Goal: Communication & Community: Connect with others

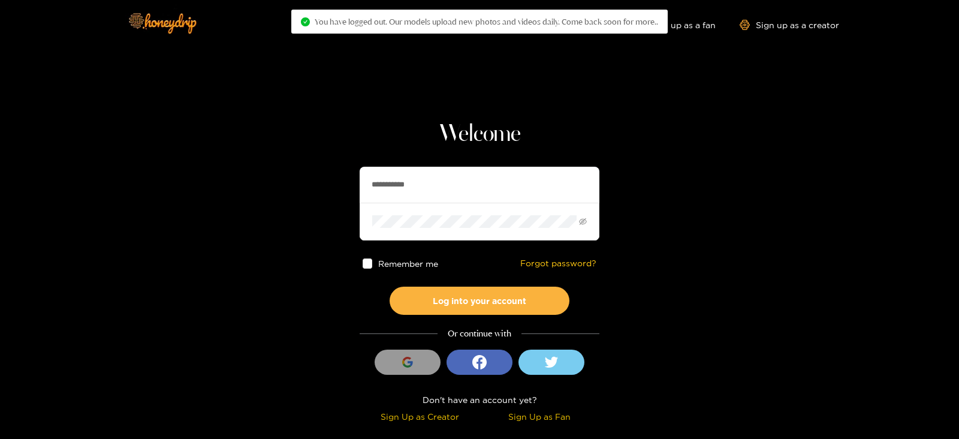
drag, startPoint x: 473, startPoint y: 192, endPoint x: 293, endPoint y: 211, distance: 181.4
click at [293, 211] on section "**********" at bounding box center [479, 213] width 959 height 426
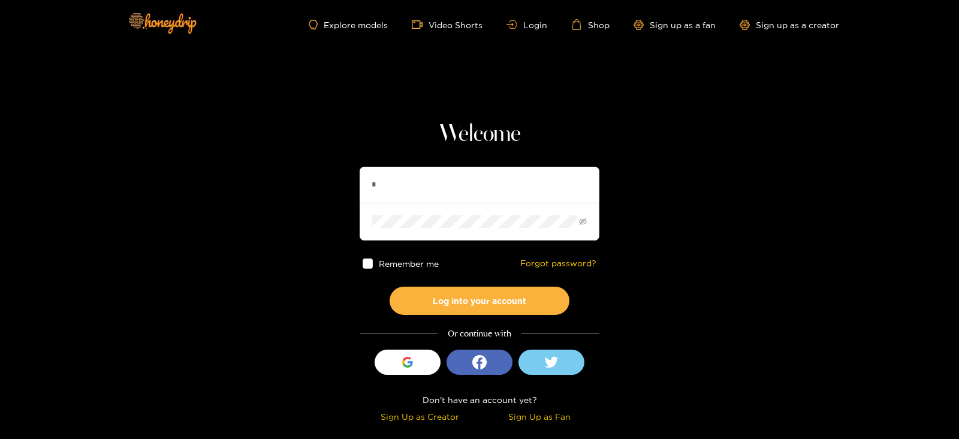
type input "*******"
click at [389, 286] on button "Log into your account" at bounding box center [479, 300] width 180 height 28
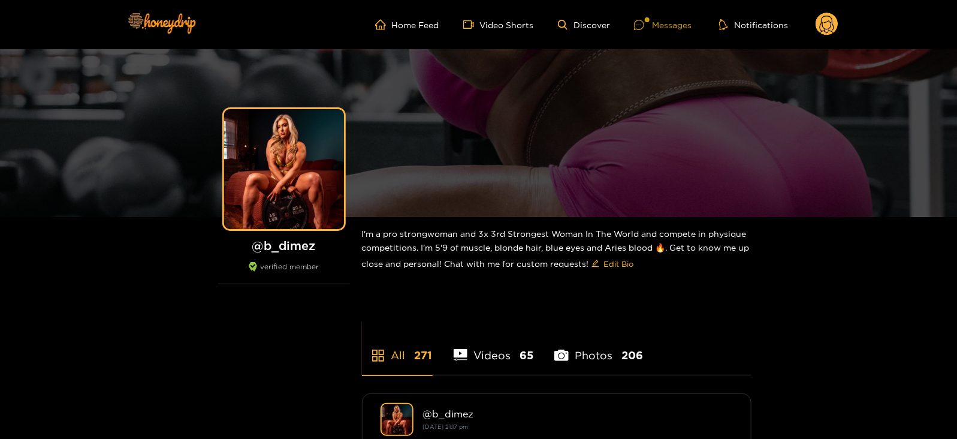
click at [670, 23] on div "Messages" at bounding box center [663, 25] width 58 height 14
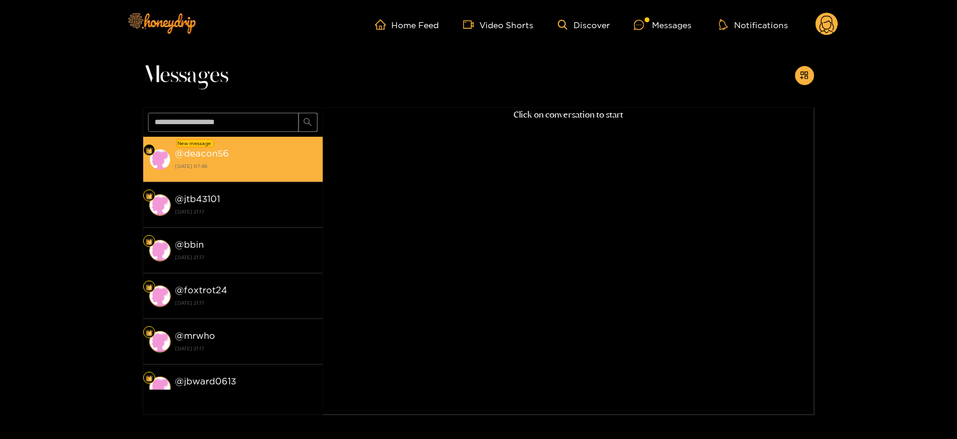
click at [288, 152] on div "@ deacon56 [DATE] 07:46" at bounding box center [246, 159] width 141 height 27
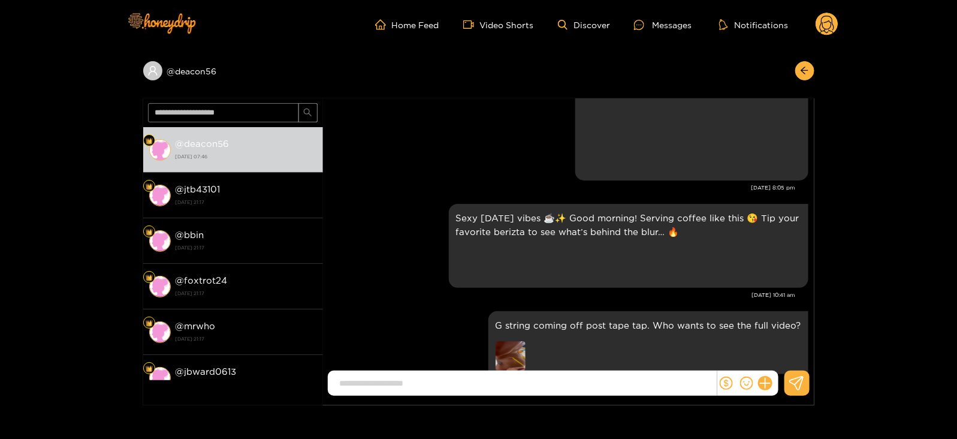
scroll to position [2288, 0]
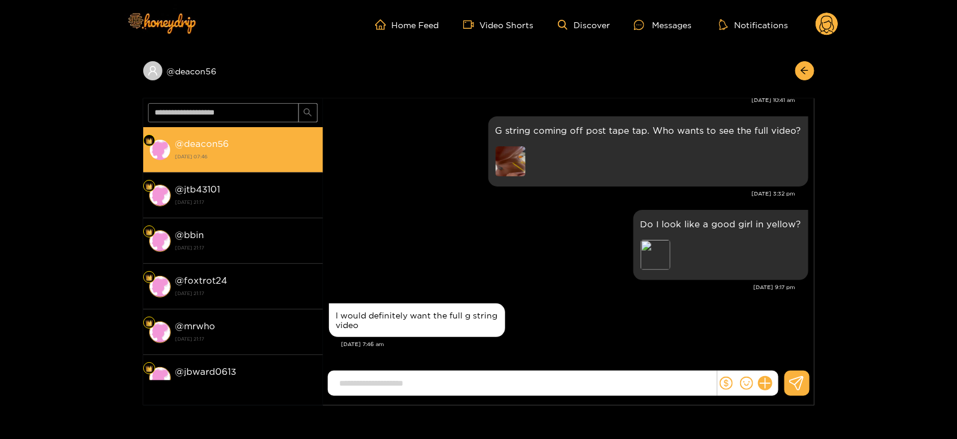
click at [186, 135] on li "@ deacon56 [DATE] 07:46" at bounding box center [233, 150] width 180 height 46
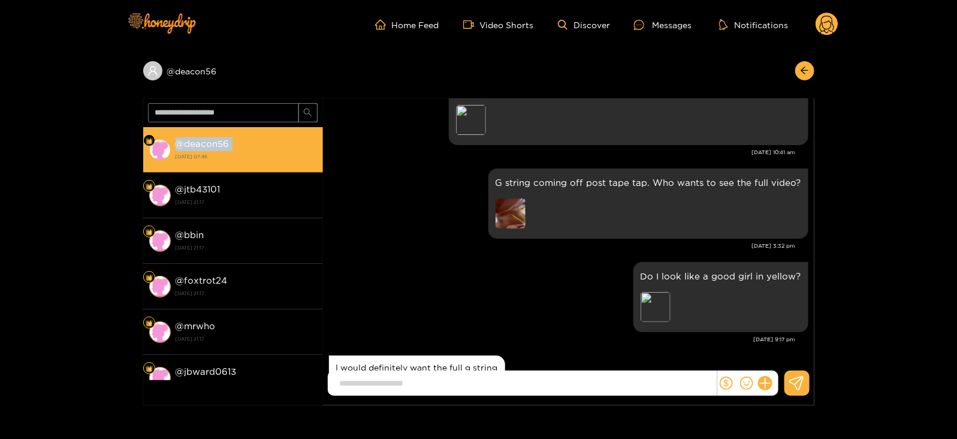
copy strong "@ deacon56"
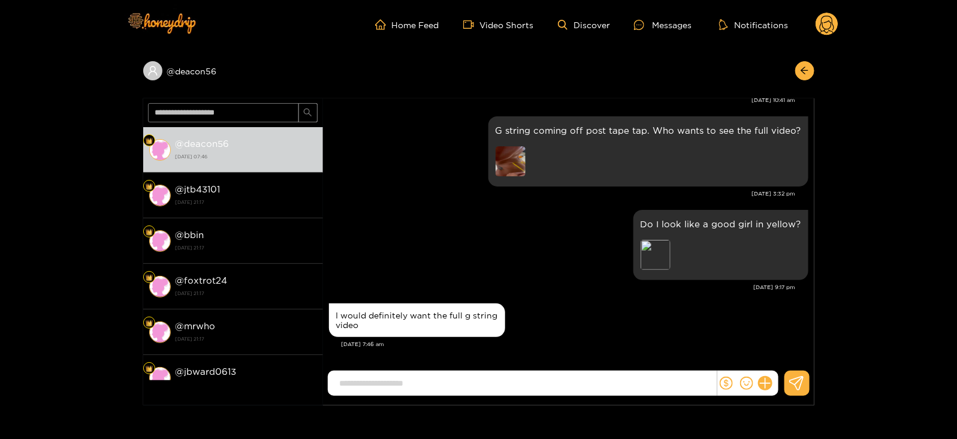
click at [821, 20] on icon at bounding box center [827, 26] width 14 height 21
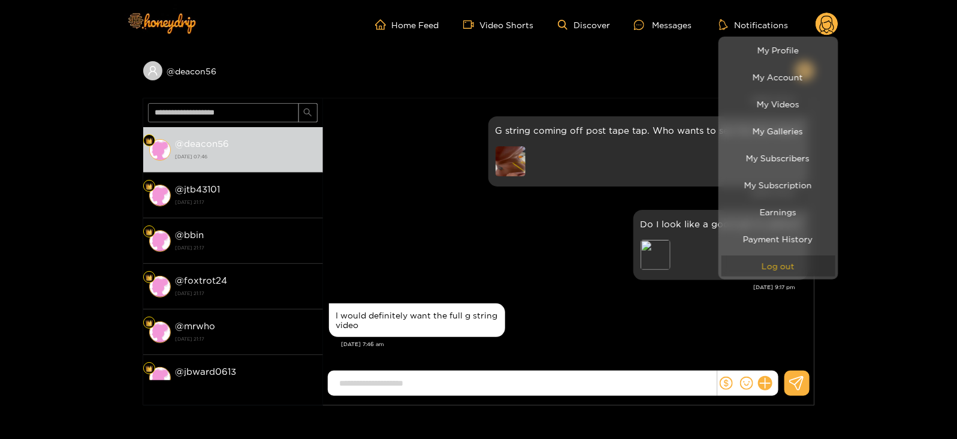
click at [746, 264] on button "Log out" at bounding box center [778, 265] width 114 height 21
